Goal: Check status: Check status

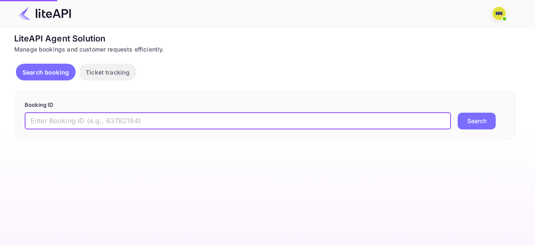
click at [102, 121] on input "text" at bounding box center [238, 120] width 426 height 17
type input "8839151"
click at [467, 124] on button "Search" at bounding box center [477, 120] width 38 height 17
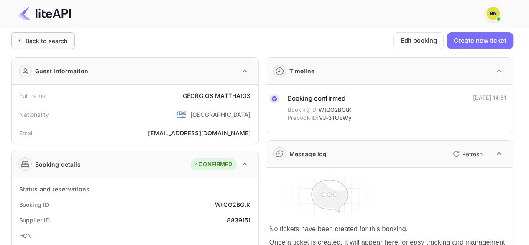
click at [45, 43] on div "Back to search" at bounding box center [47, 40] width 42 height 9
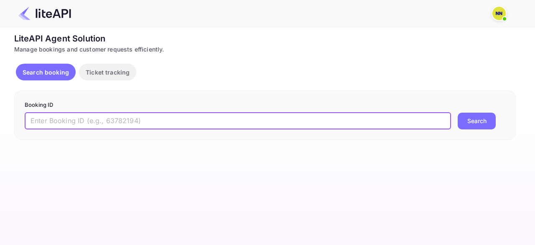
click at [81, 123] on input "text" at bounding box center [238, 120] width 426 height 17
paste input "8785453"
type input "8785453"
click at [480, 118] on button "Search" at bounding box center [477, 120] width 38 height 17
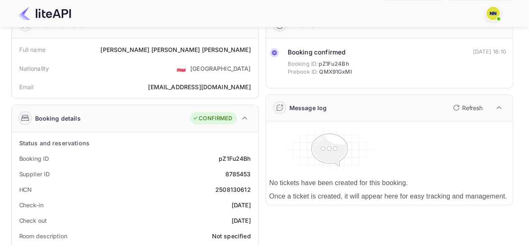
scroll to position [84, 0]
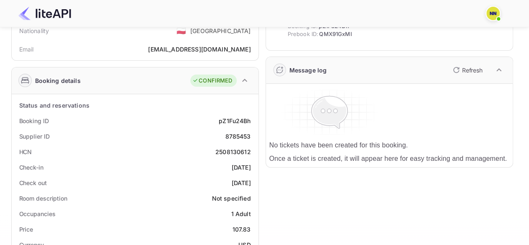
click at [233, 148] on div "2508130612" at bounding box center [233, 151] width 36 height 9
copy div "2508130612"
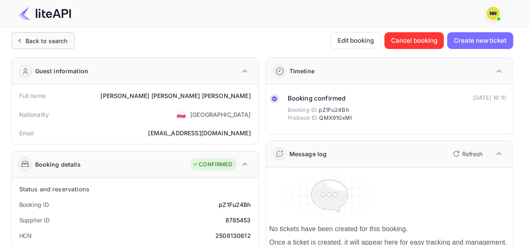
click at [42, 41] on div "Back to search" at bounding box center [47, 40] width 42 height 9
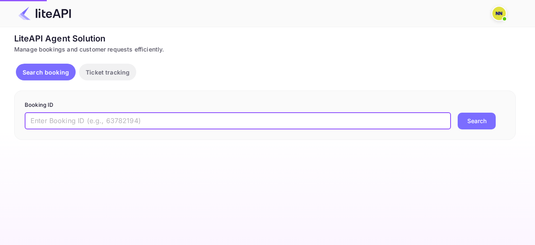
click at [108, 120] on input "text" at bounding box center [238, 120] width 426 height 17
paste input "8028777"
type input "8028777"
click at [482, 120] on button "Search" at bounding box center [477, 120] width 38 height 17
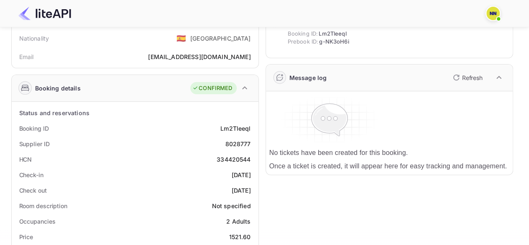
scroll to position [84, 0]
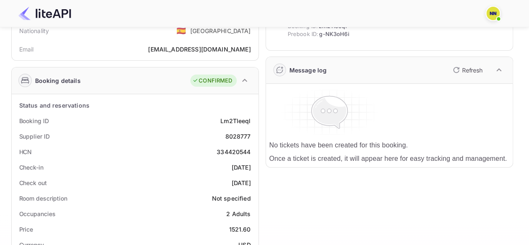
click at [230, 148] on div "334420544" at bounding box center [234, 151] width 34 height 9
